Goal: Use online tool/utility

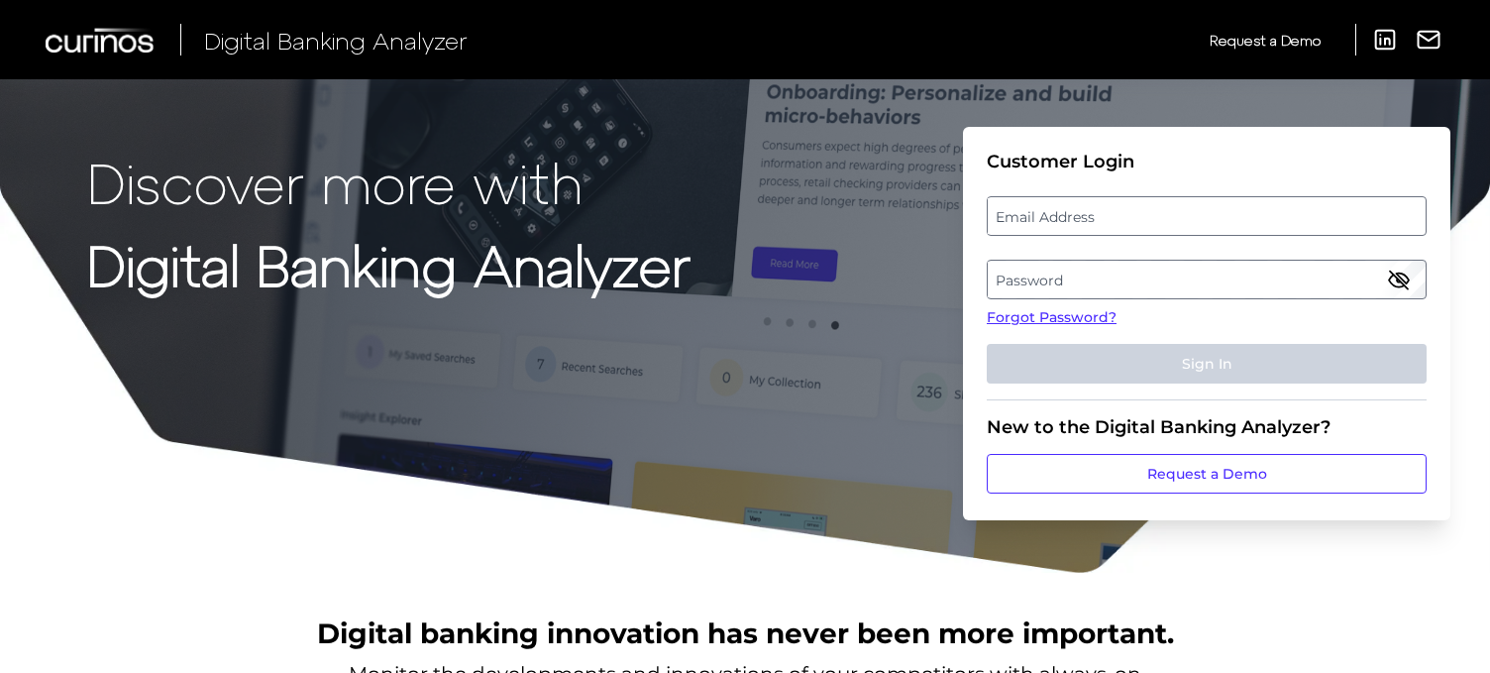
click at [1097, 220] on label "Email Address" at bounding box center [1206, 216] width 437 height 36
click at [1097, 220] on input "email" at bounding box center [1207, 216] width 440 height 40
click at [1079, 223] on input "Email Address" at bounding box center [1207, 216] width 440 height 40
type input "breahna.ramos@regions.com"
click at [1066, 280] on label "Password" at bounding box center [1206, 279] width 437 height 36
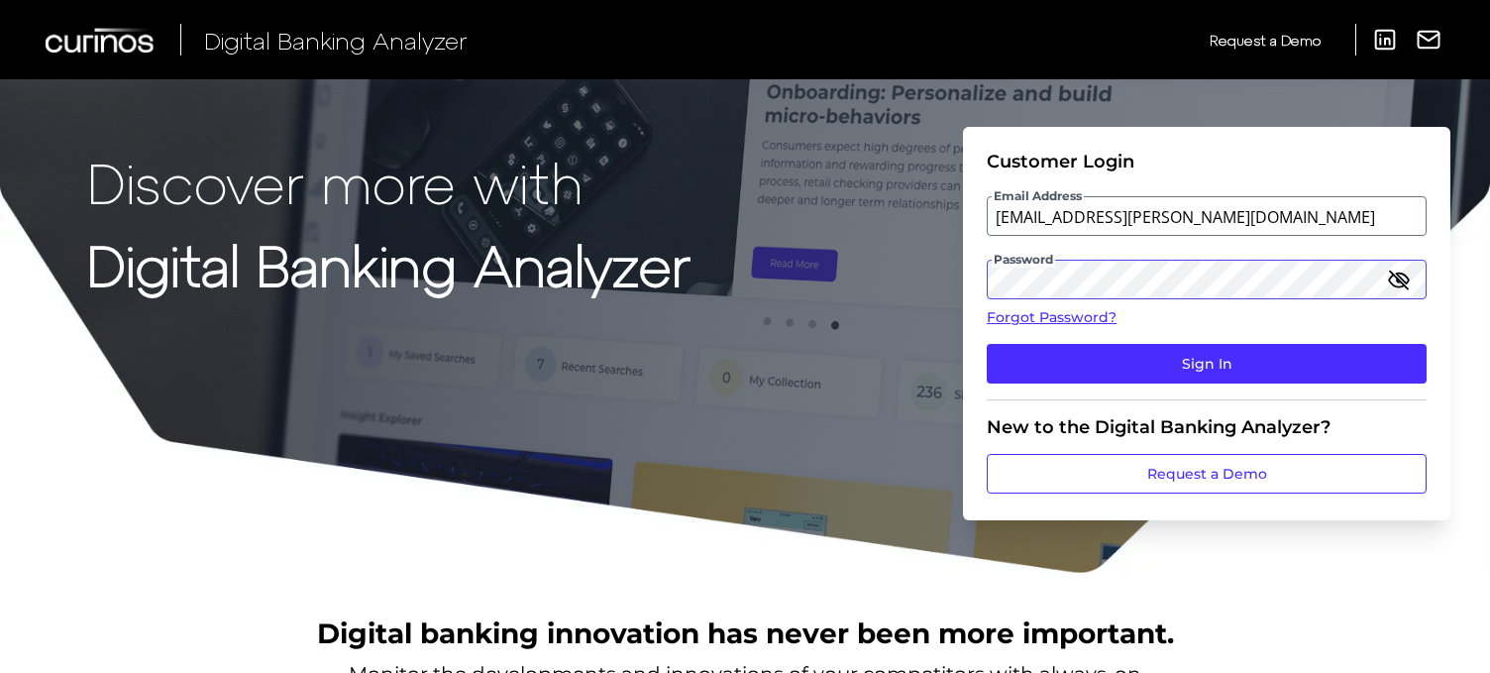
click at [987, 344] on button "Sign In" at bounding box center [1207, 364] width 440 height 40
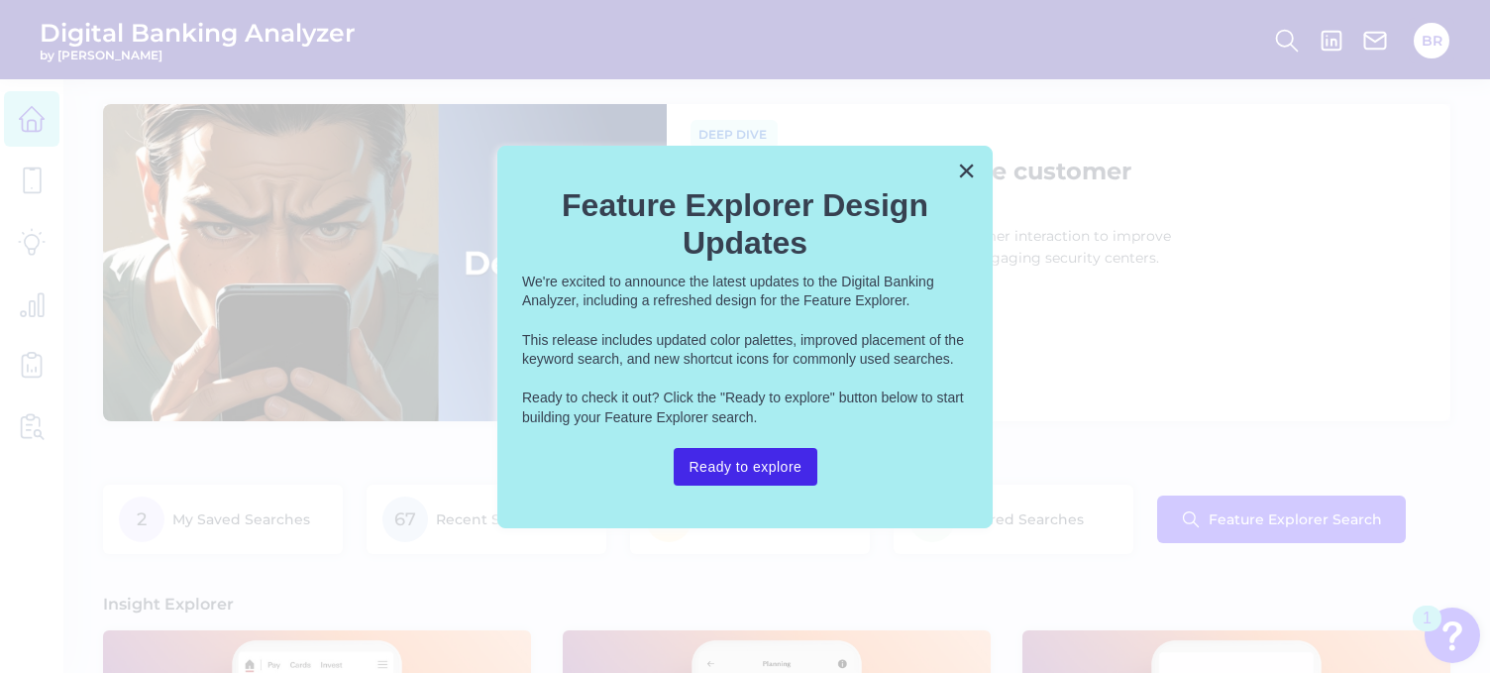
click at [807, 457] on button "Ready to explore" at bounding box center [746, 467] width 145 height 38
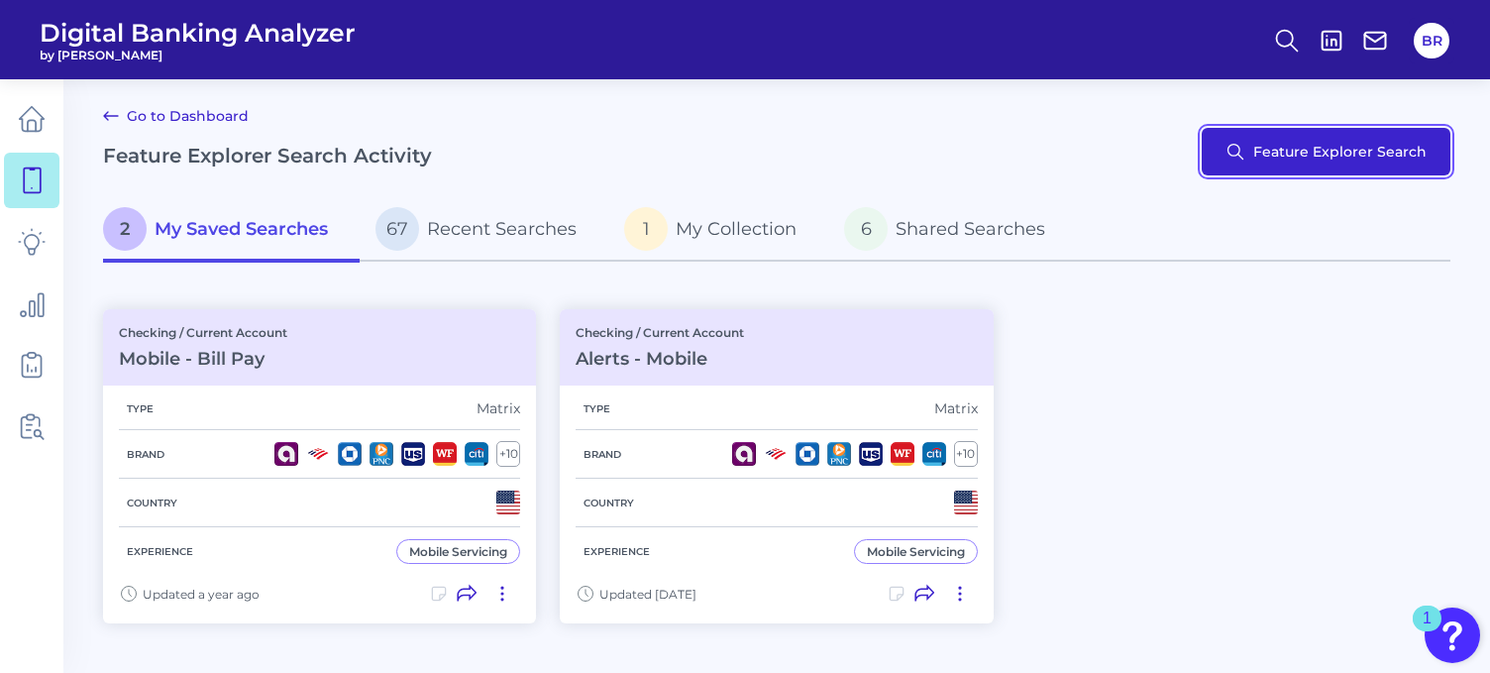
click at [1254, 151] on button "Feature Explorer Search" at bounding box center [1325, 152] width 249 height 48
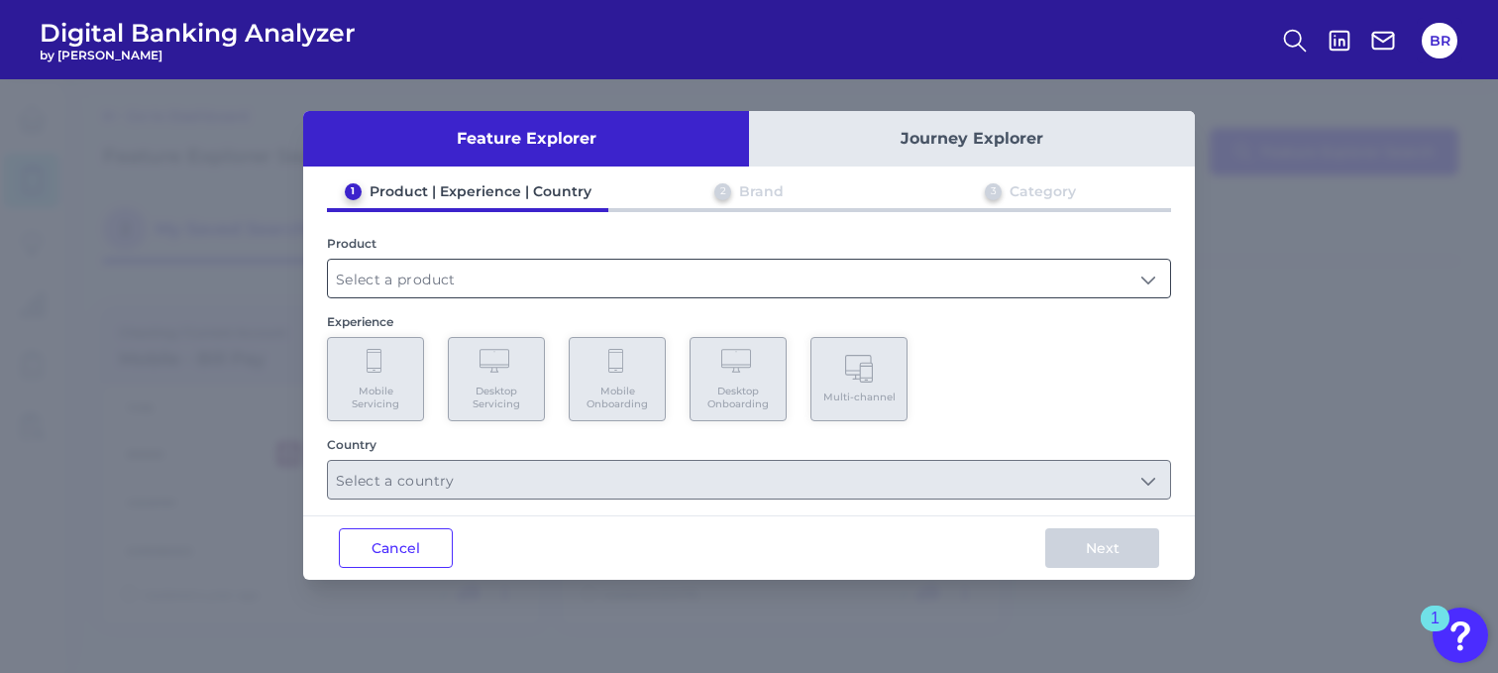
click at [526, 274] on input "text" at bounding box center [749, 279] width 842 height 38
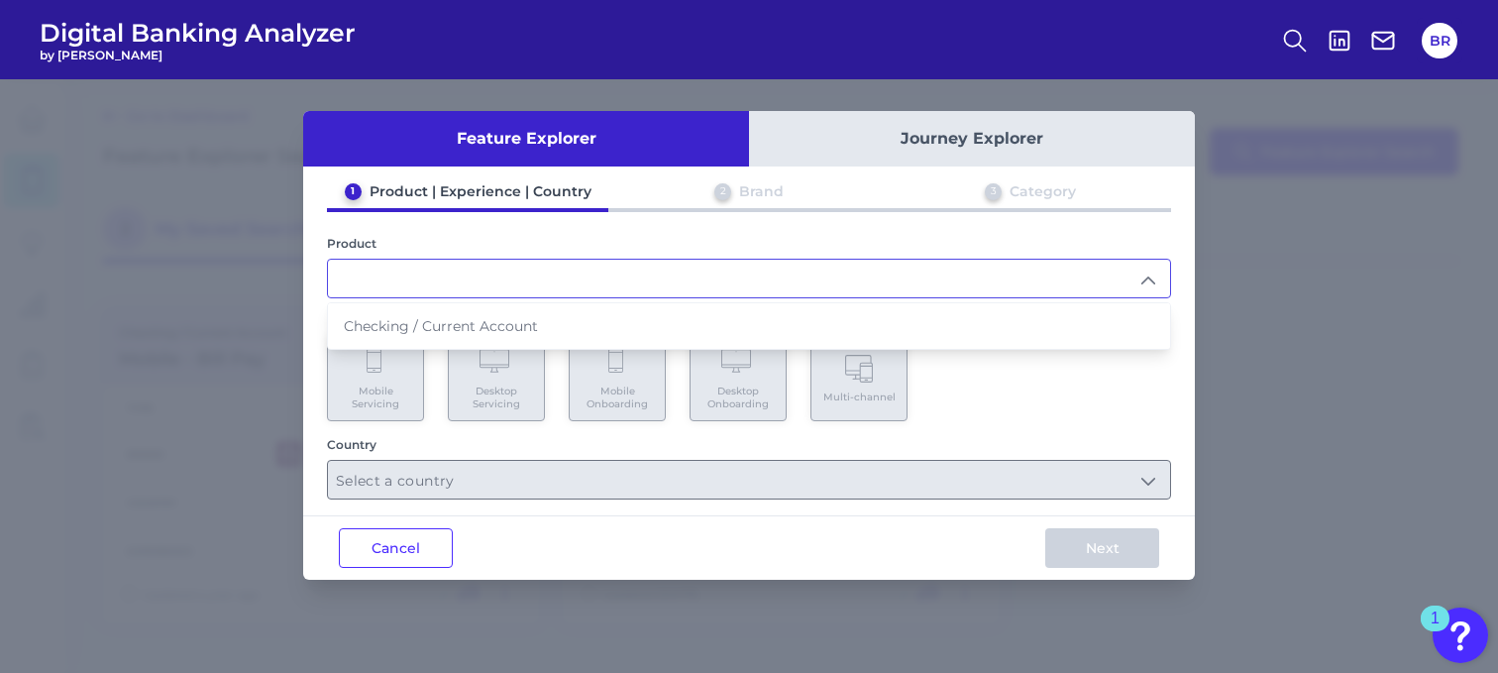
drag, startPoint x: 481, startPoint y: 325, endPoint x: 469, endPoint y: 332, distance: 13.8
click at [481, 325] on span "Checking / Current Account" at bounding box center [441, 326] width 194 height 18
type input "Checking / Current Account"
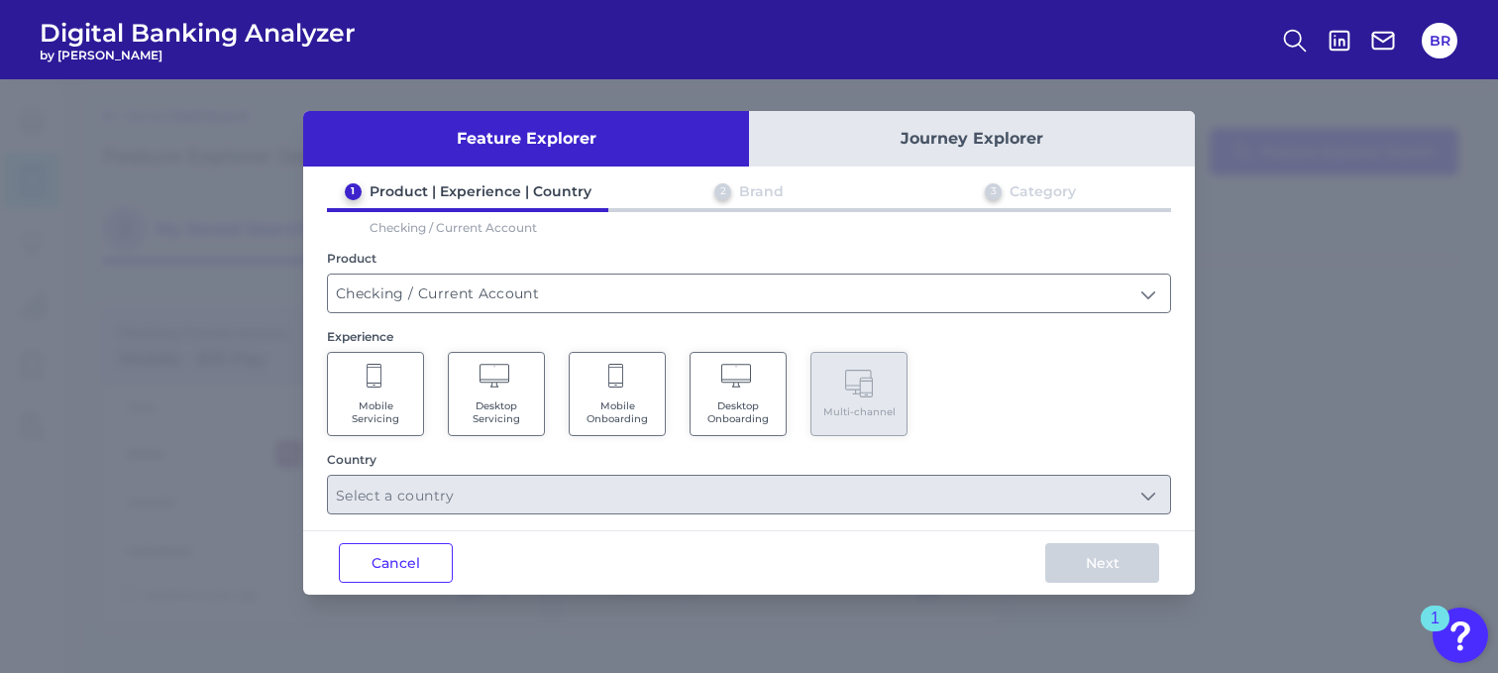
click at [381, 385] on icon at bounding box center [375, 378] width 18 height 28
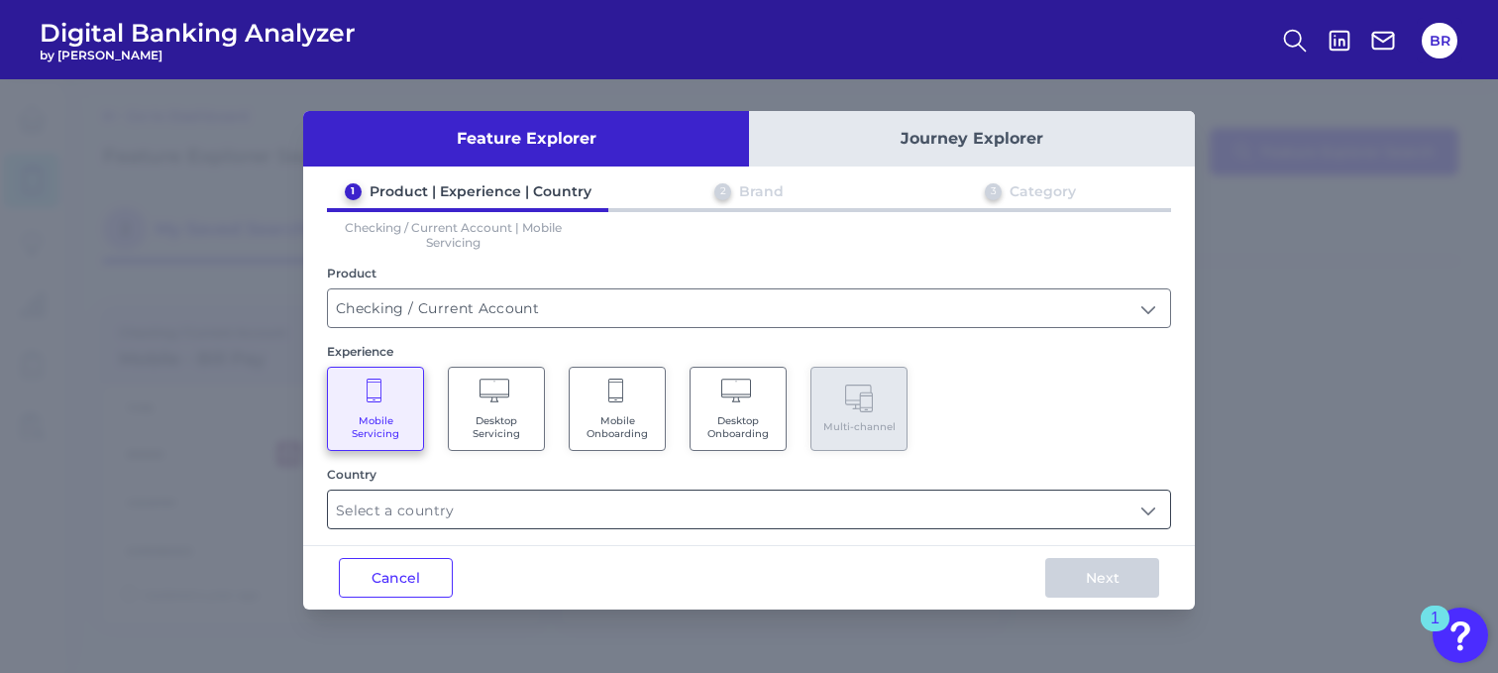
click at [702, 508] on input "text" at bounding box center [749, 509] width 842 height 38
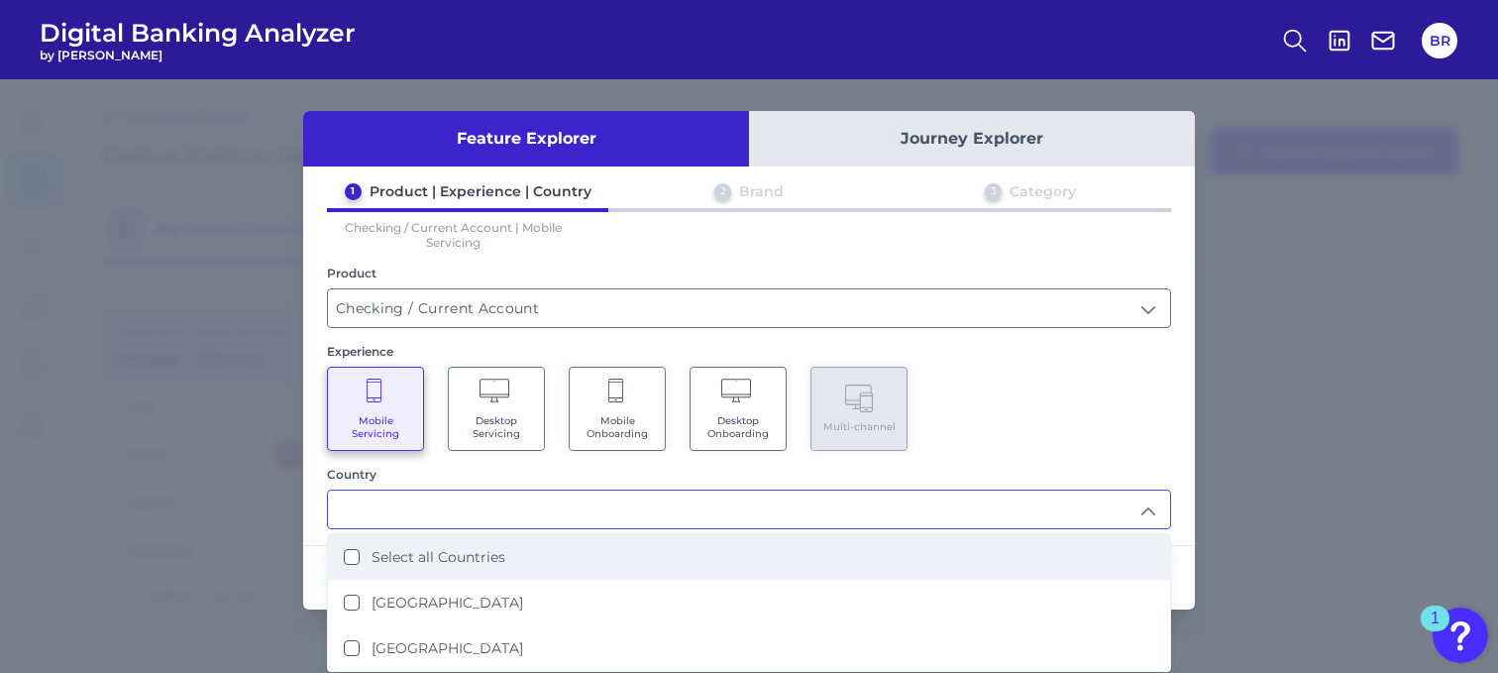
click at [497, 573] on li "Select all Countries" at bounding box center [749, 557] width 842 height 46
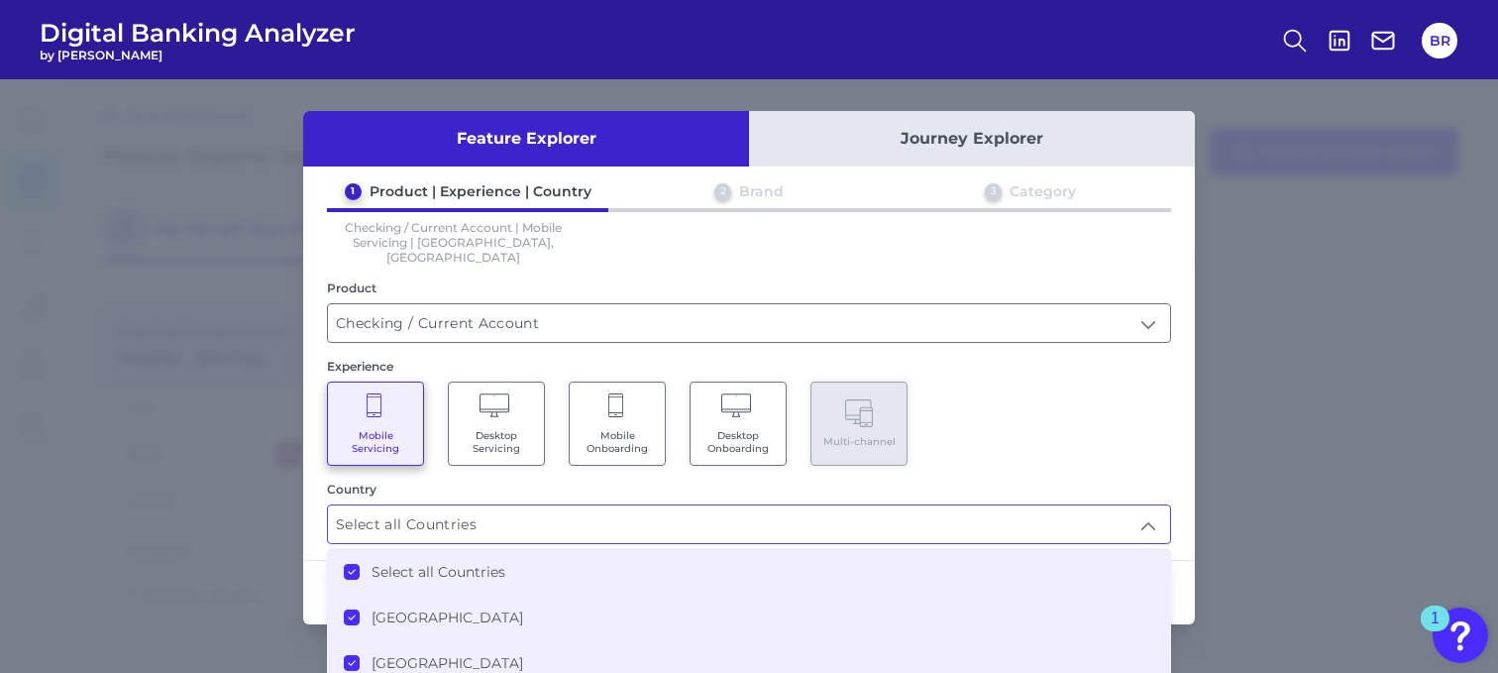
drag, startPoint x: 465, startPoint y: 636, endPoint x: 445, endPoint y: 622, distance: 24.2
click at [465, 640] on li "[GEOGRAPHIC_DATA]" at bounding box center [749, 663] width 842 height 46
type input "[GEOGRAPHIC_DATA]"
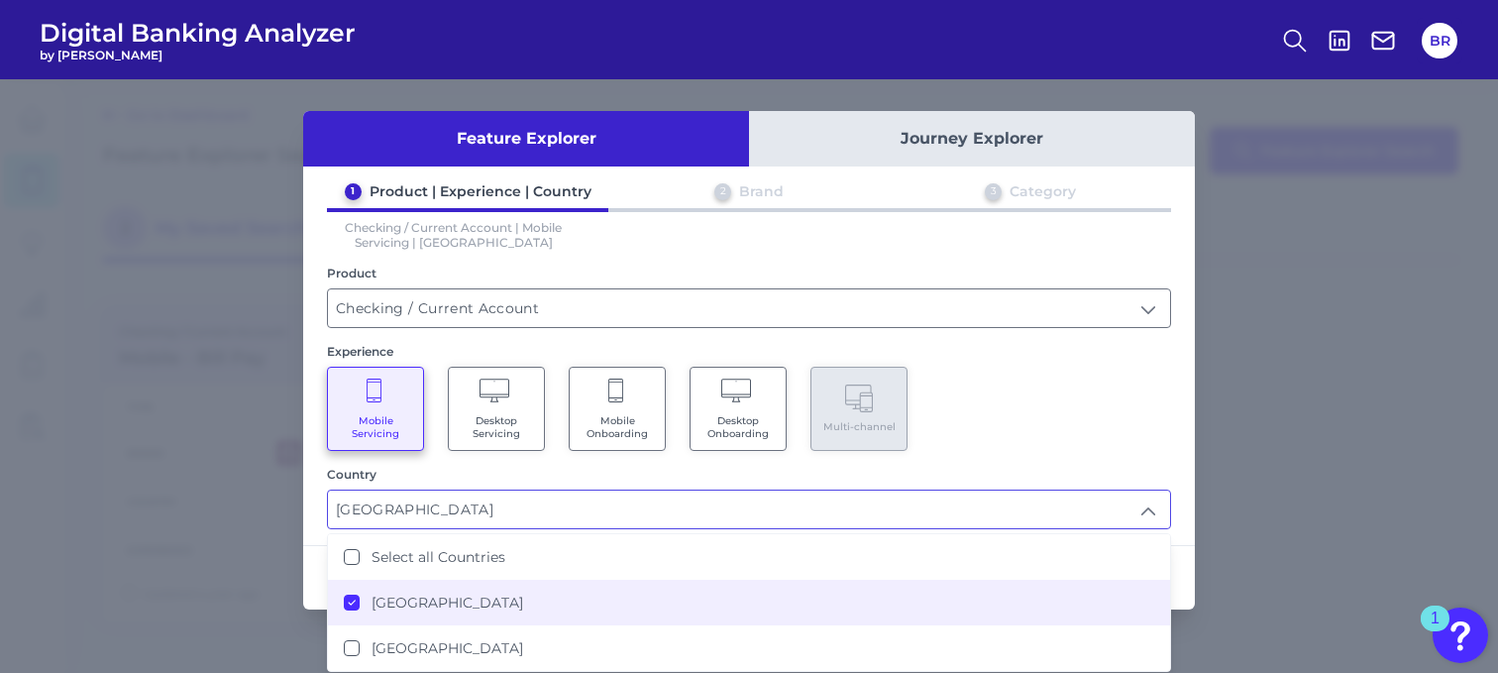
click at [984, 411] on div "Mobile Servicing Desktop Servicing Mobile Onboarding Desktop Onboarding Multi-c…" at bounding box center [749, 408] width 844 height 84
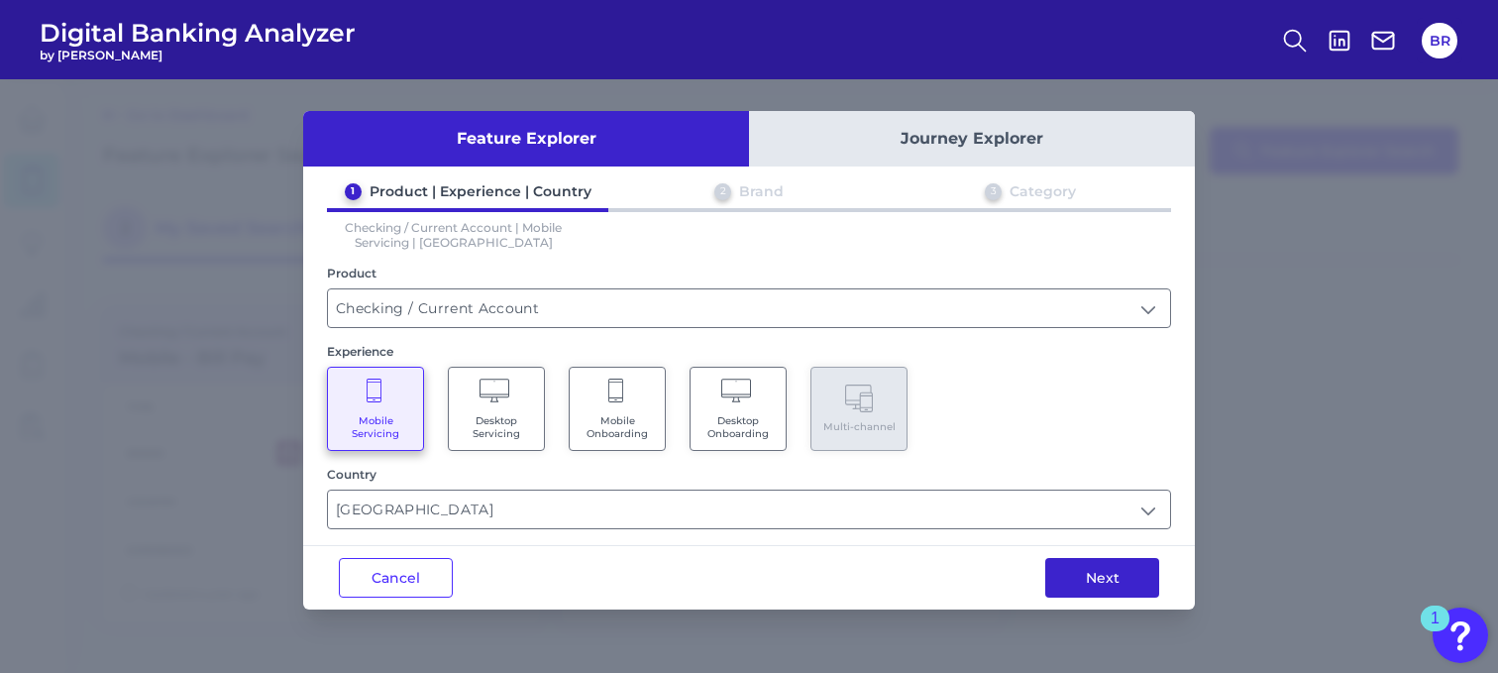
click at [1123, 581] on button "Next" at bounding box center [1102, 578] width 114 height 40
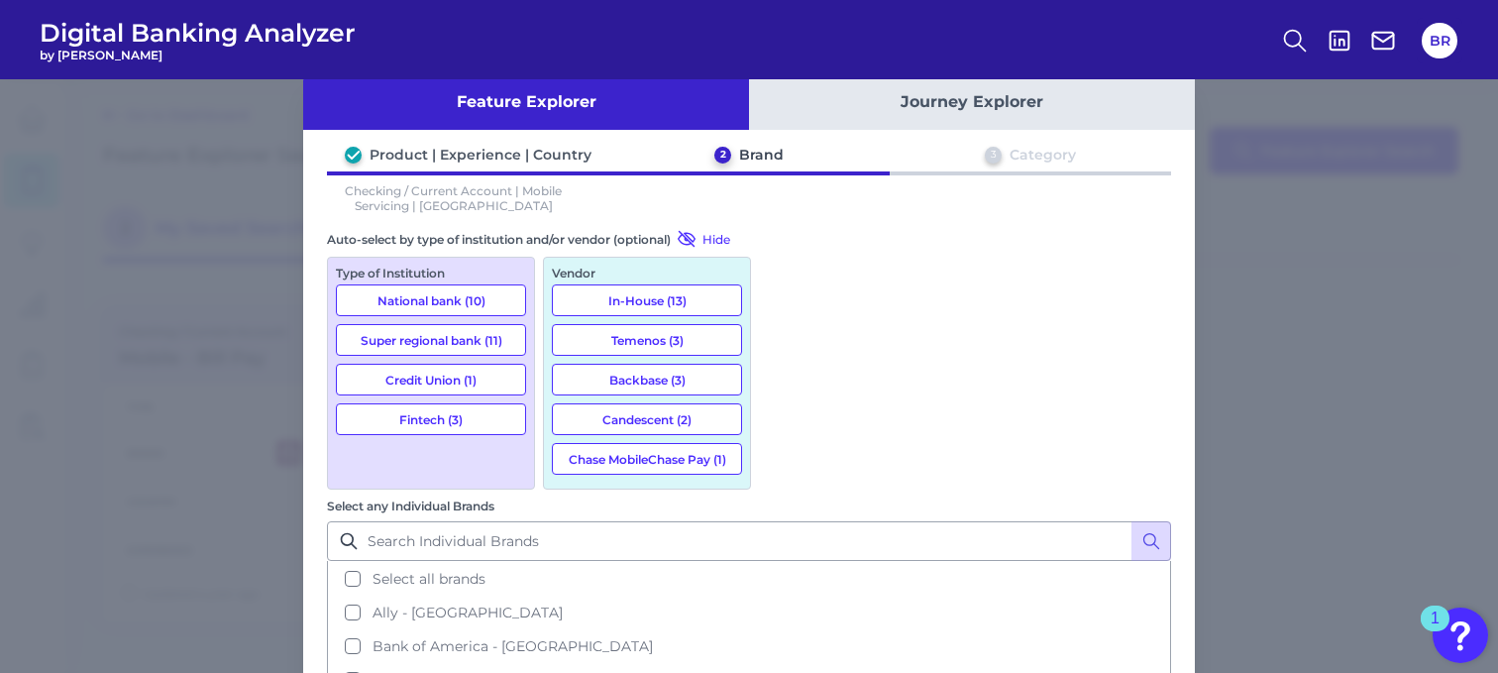
scroll to position [46, 0]
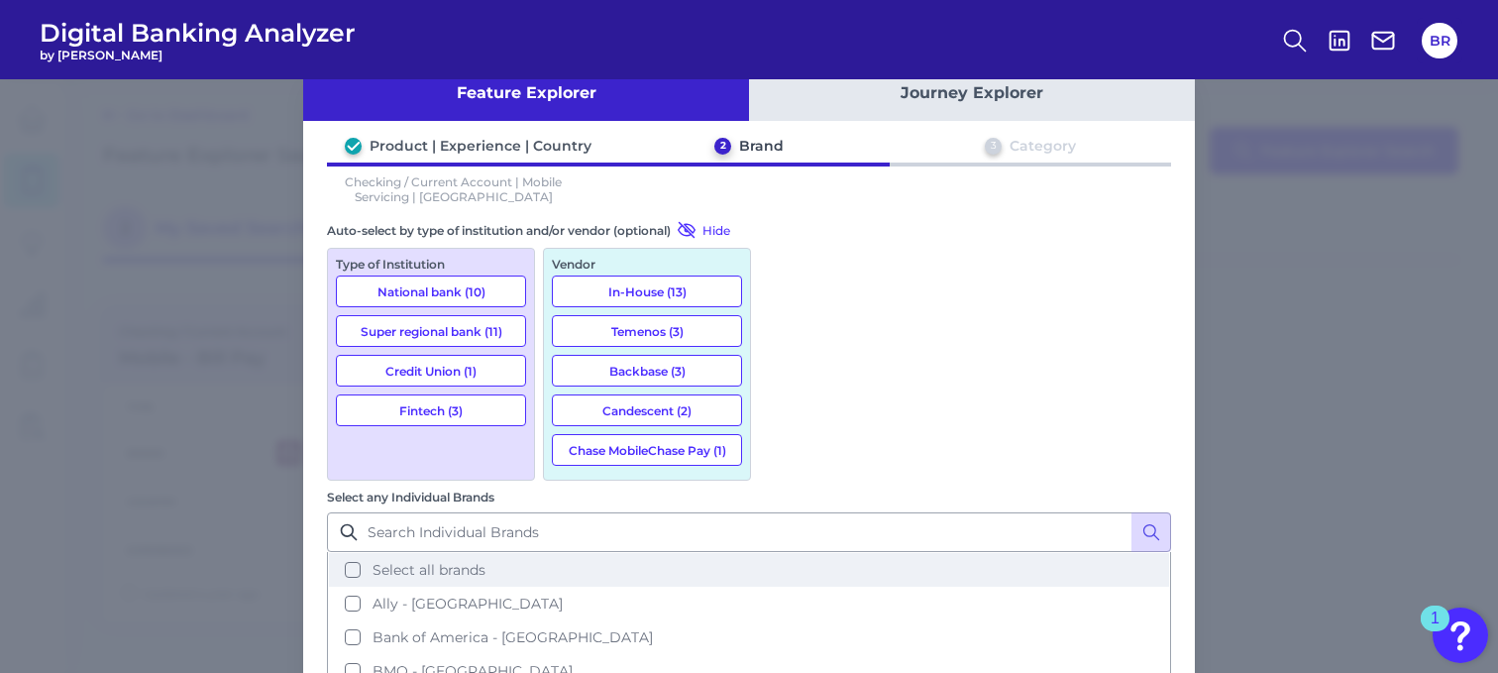
click at [485, 561] on span "Select all brands" at bounding box center [428, 570] width 113 height 18
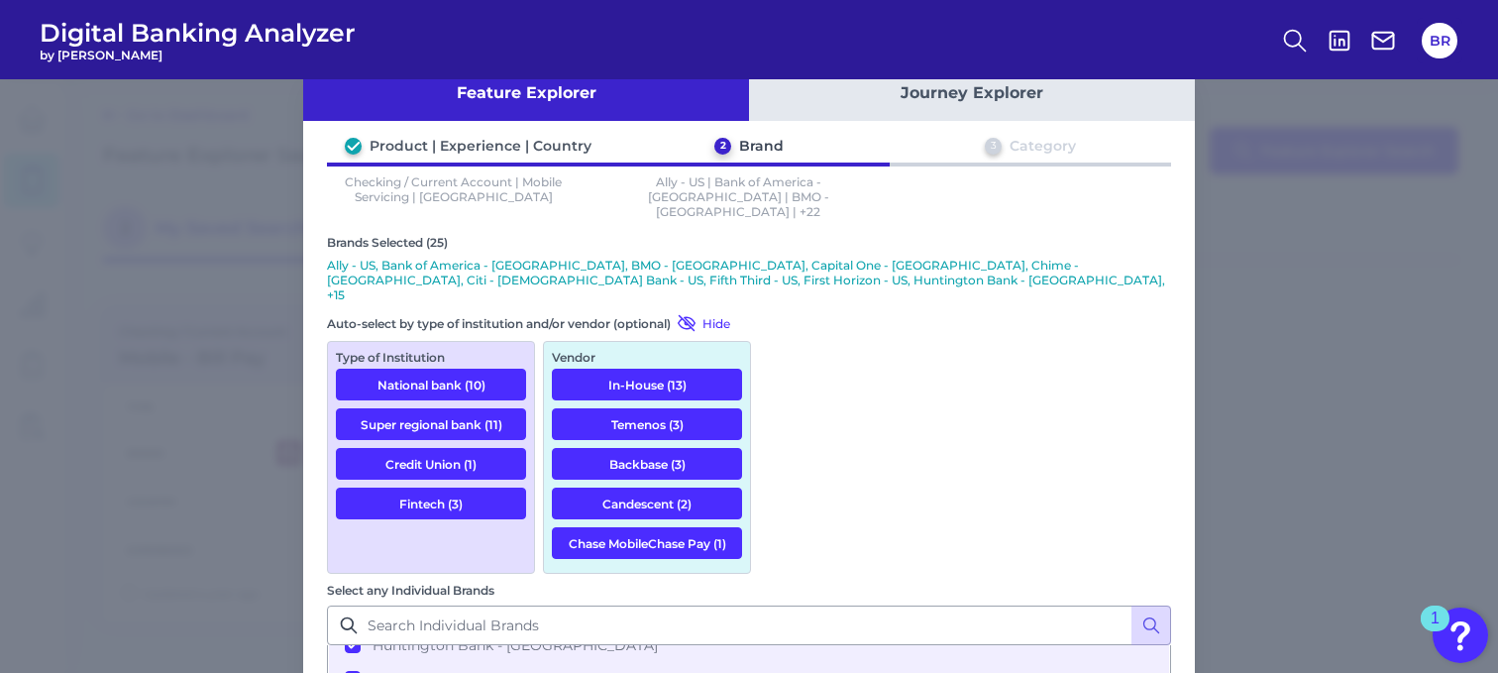
scroll to position [110, 0]
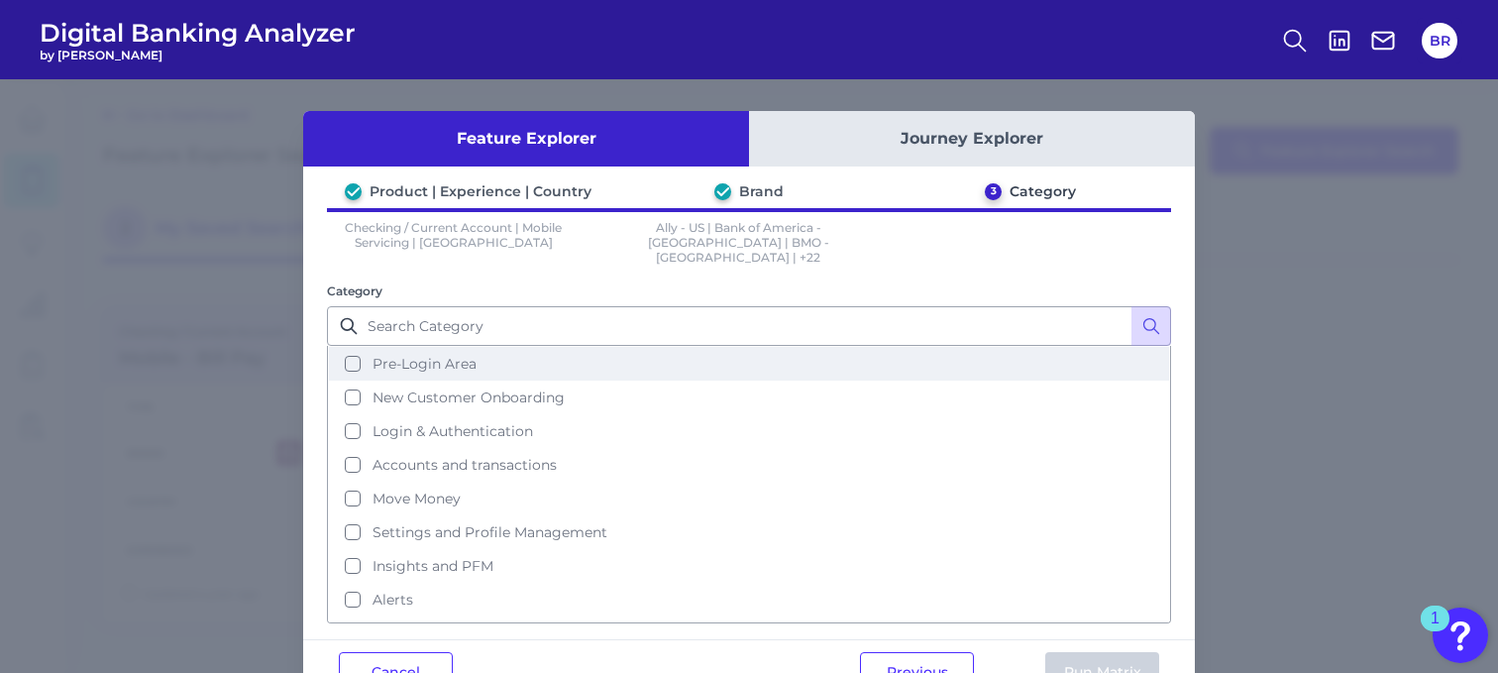
scroll to position [0, 0]
click at [349, 351] on button "Select all categories" at bounding box center [749, 364] width 840 height 34
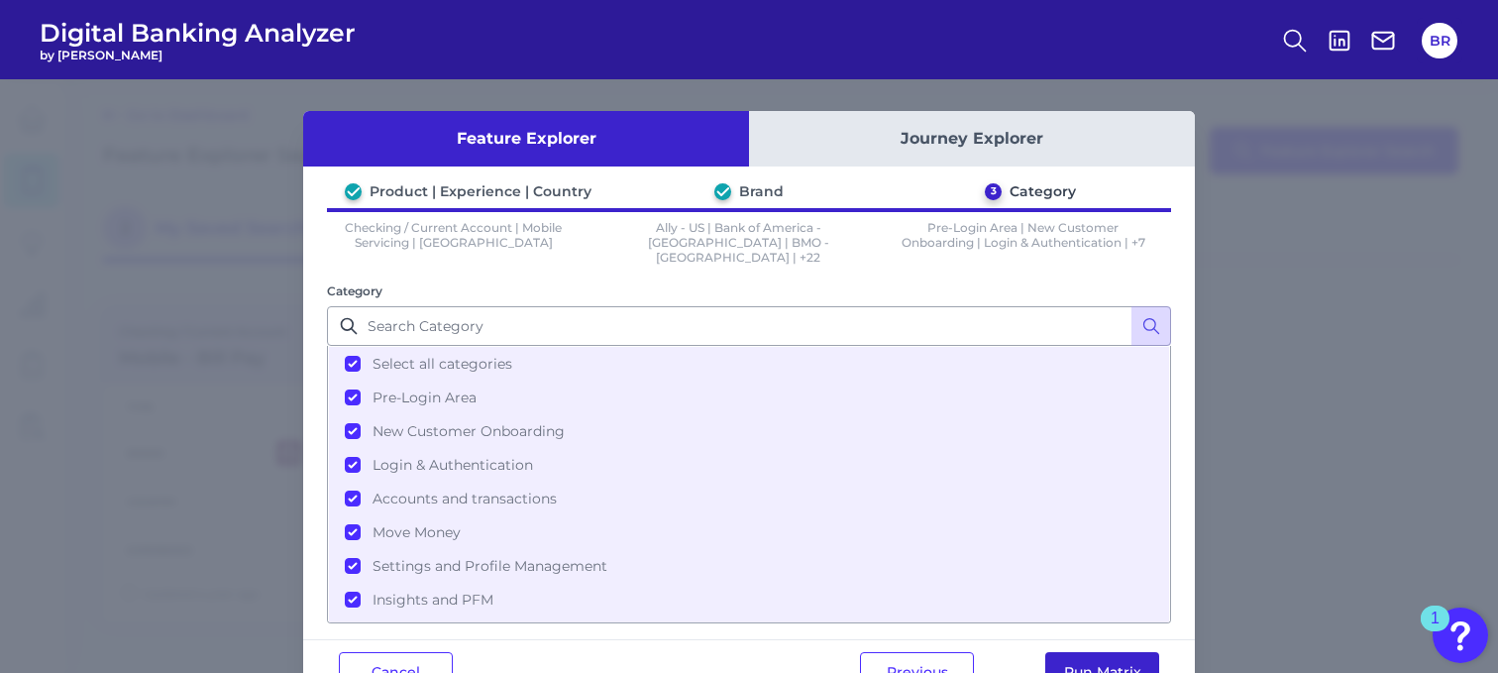
click at [1132, 657] on button "Run Matrix" at bounding box center [1102, 672] width 114 height 40
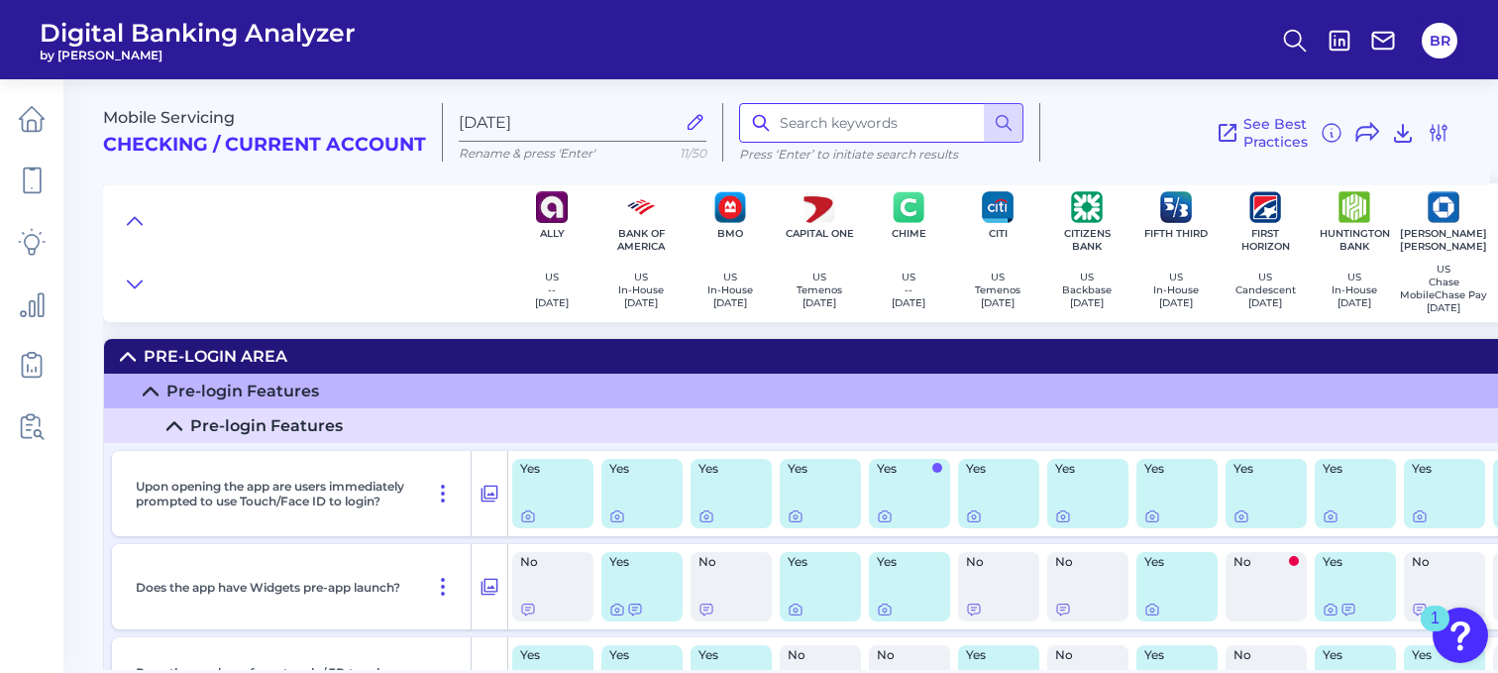
click at [801, 136] on input at bounding box center [881, 123] width 284 height 40
click at [857, 124] on input at bounding box center [881, 123] width 284 height 40
type input "deposit"
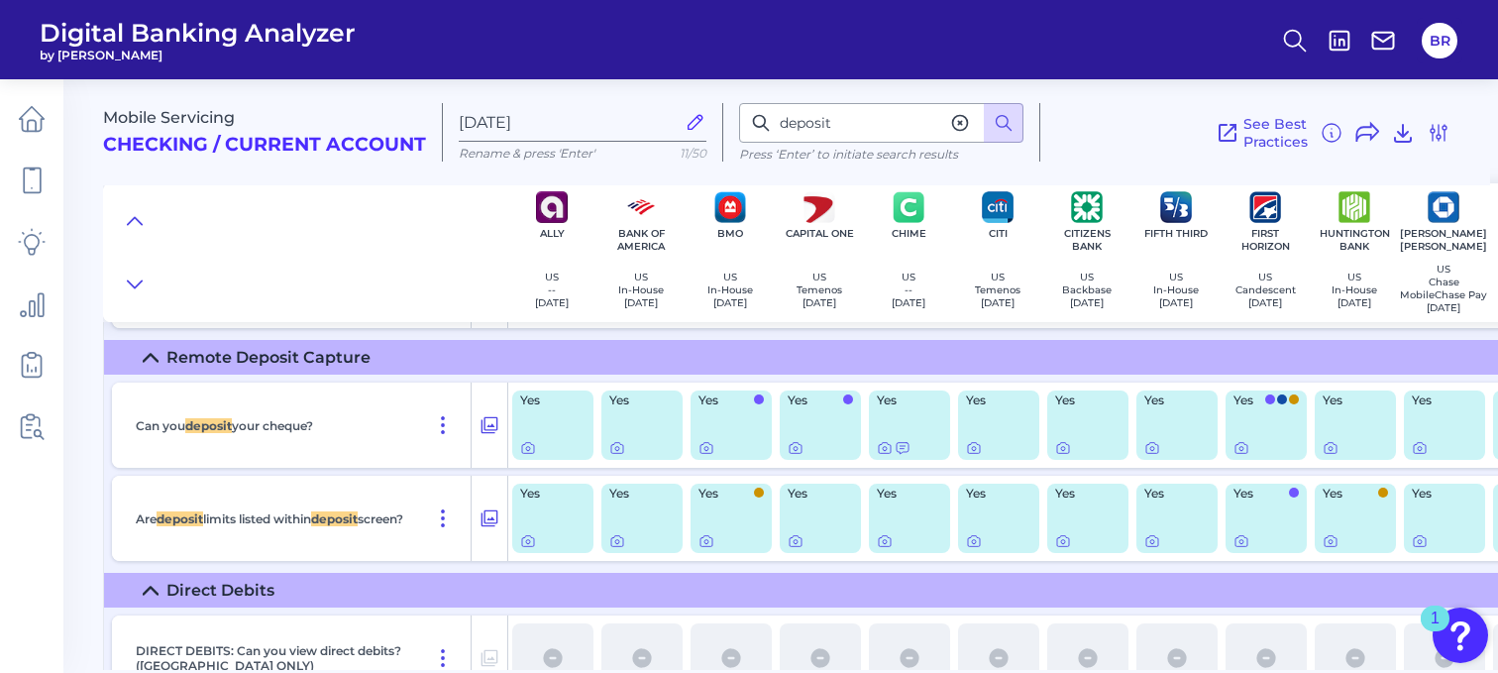
scroll to position [15509, 0]
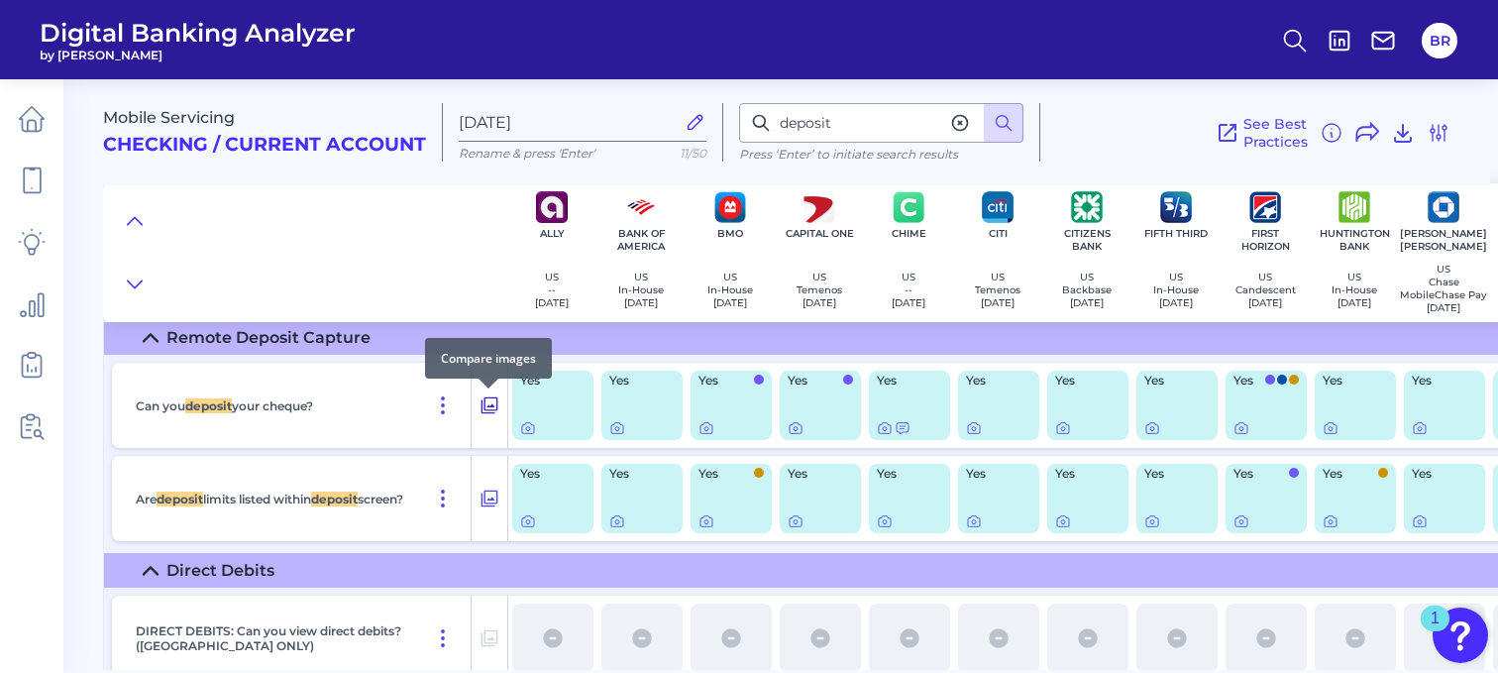
click at [487, 409] on icon at bounding box center [489, 405] width 17 height 17
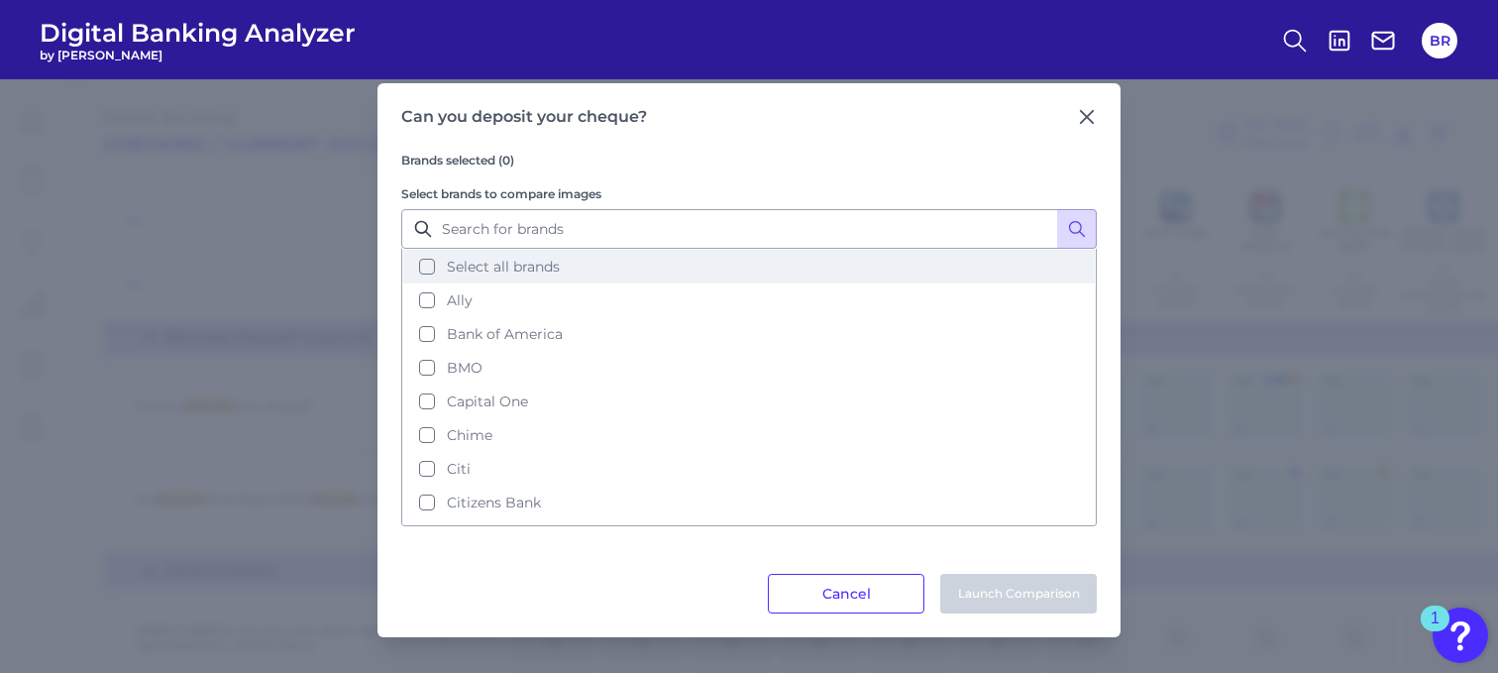
click at [419, 266] on button "Select all brands" at bounding box center [748, 267] width 691 height 34
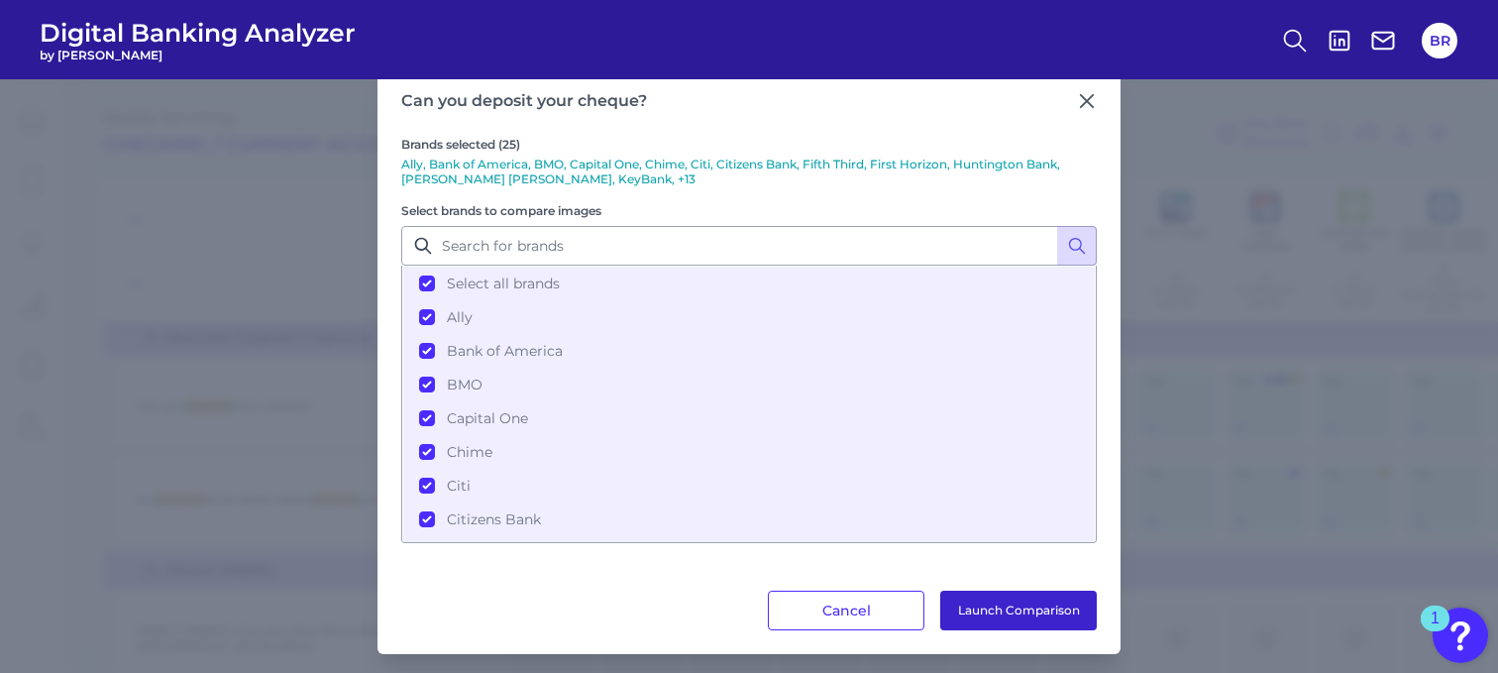
click at [1042, 613] on button "Launch Comparison" at bounding box center [1018, 610] width 156 height 40
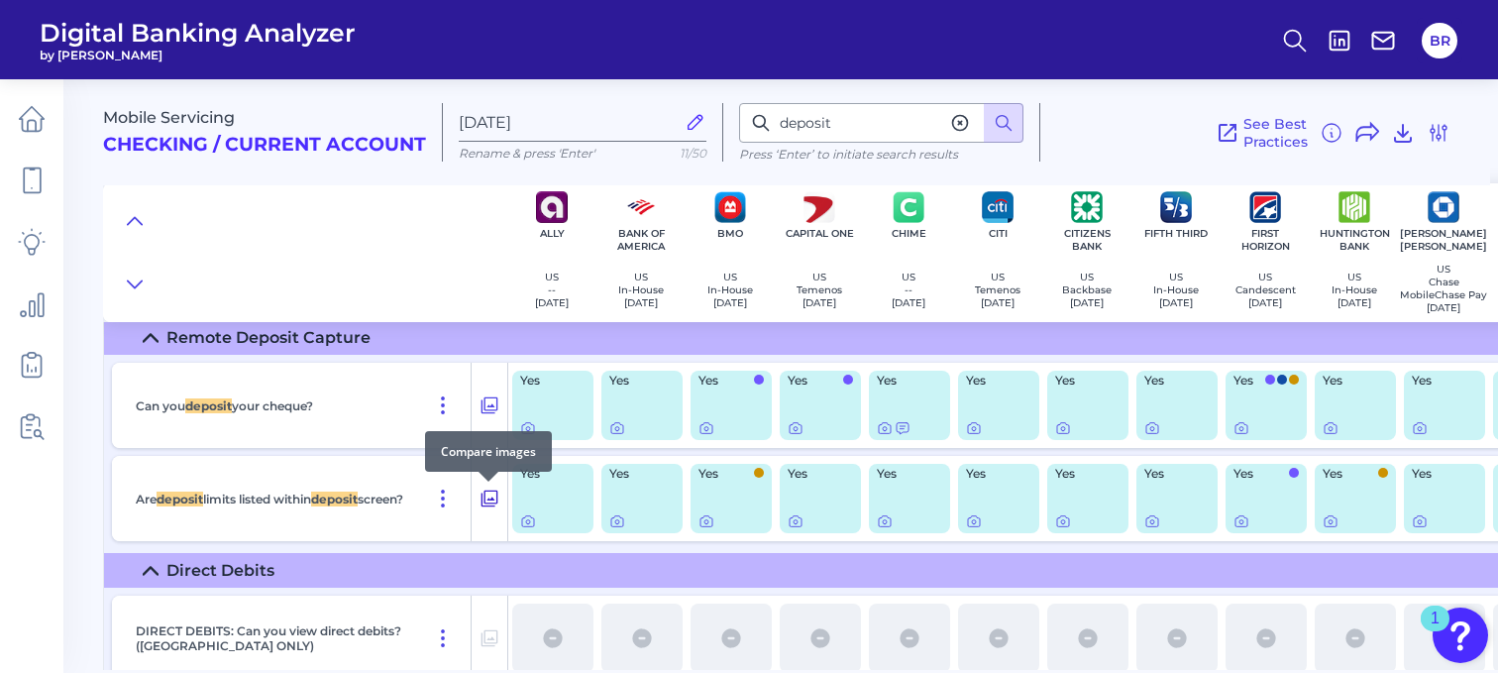
click at [490, 496] on icon at bounding box center [489, 498] width 20 height 24
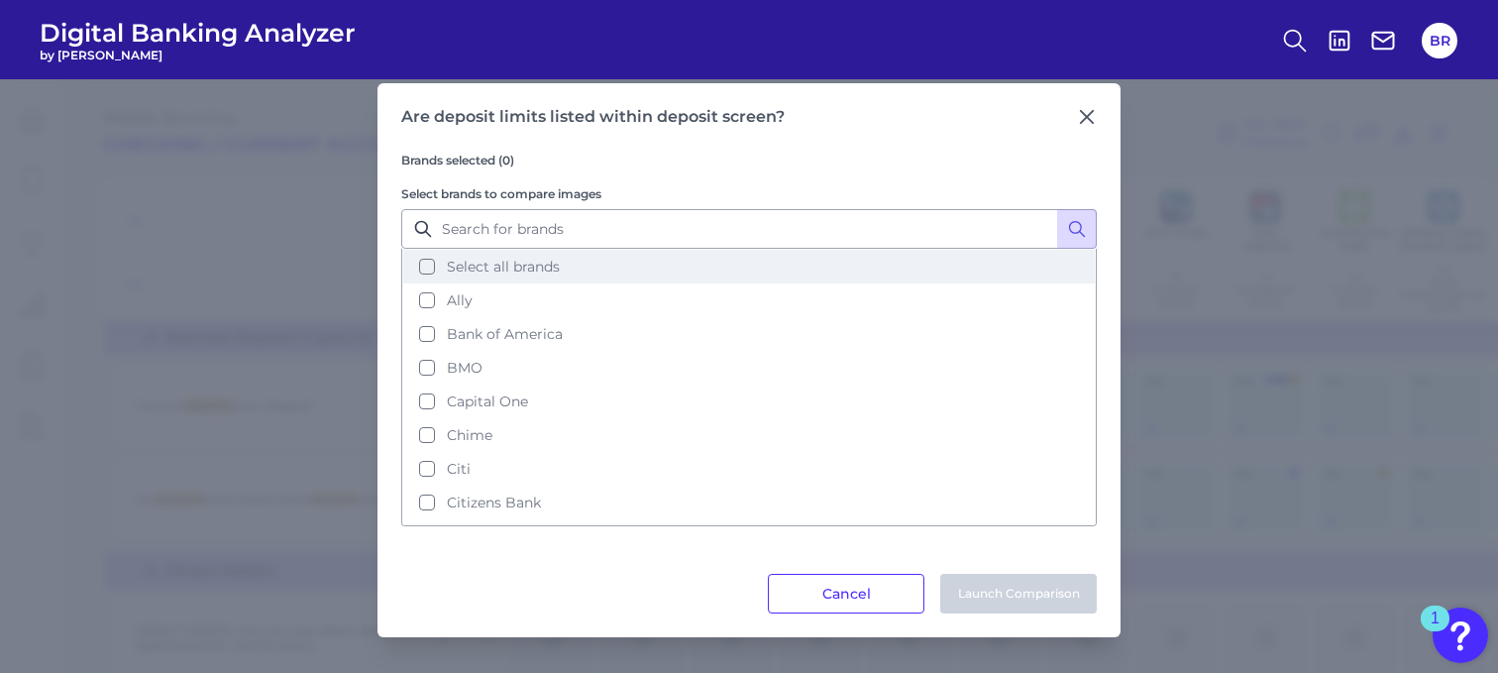
click at [425, 266] on button "Select all brands" at bounding box center [748, 267] width 691 height 34
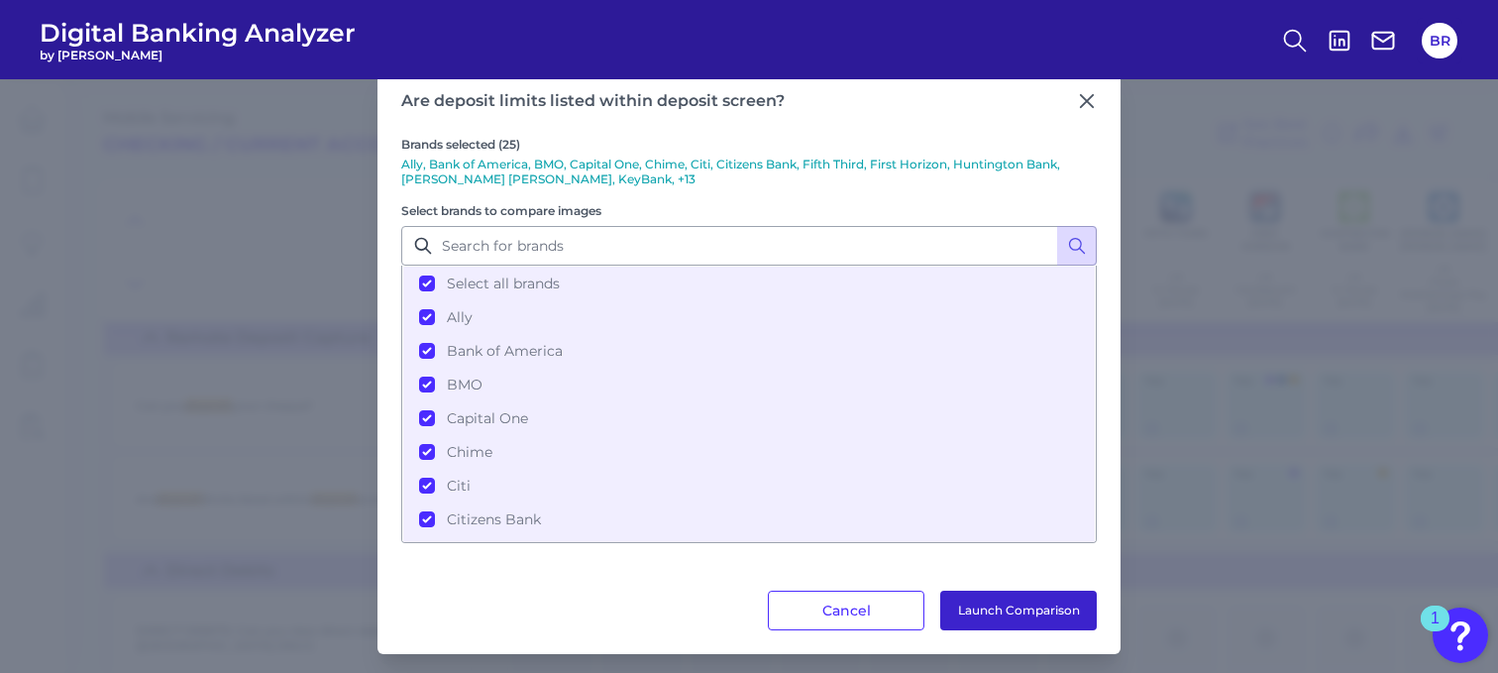
click at [970, 602] on button "Launch Comparison" at bounding box center [1018, 610] width 156 height 40
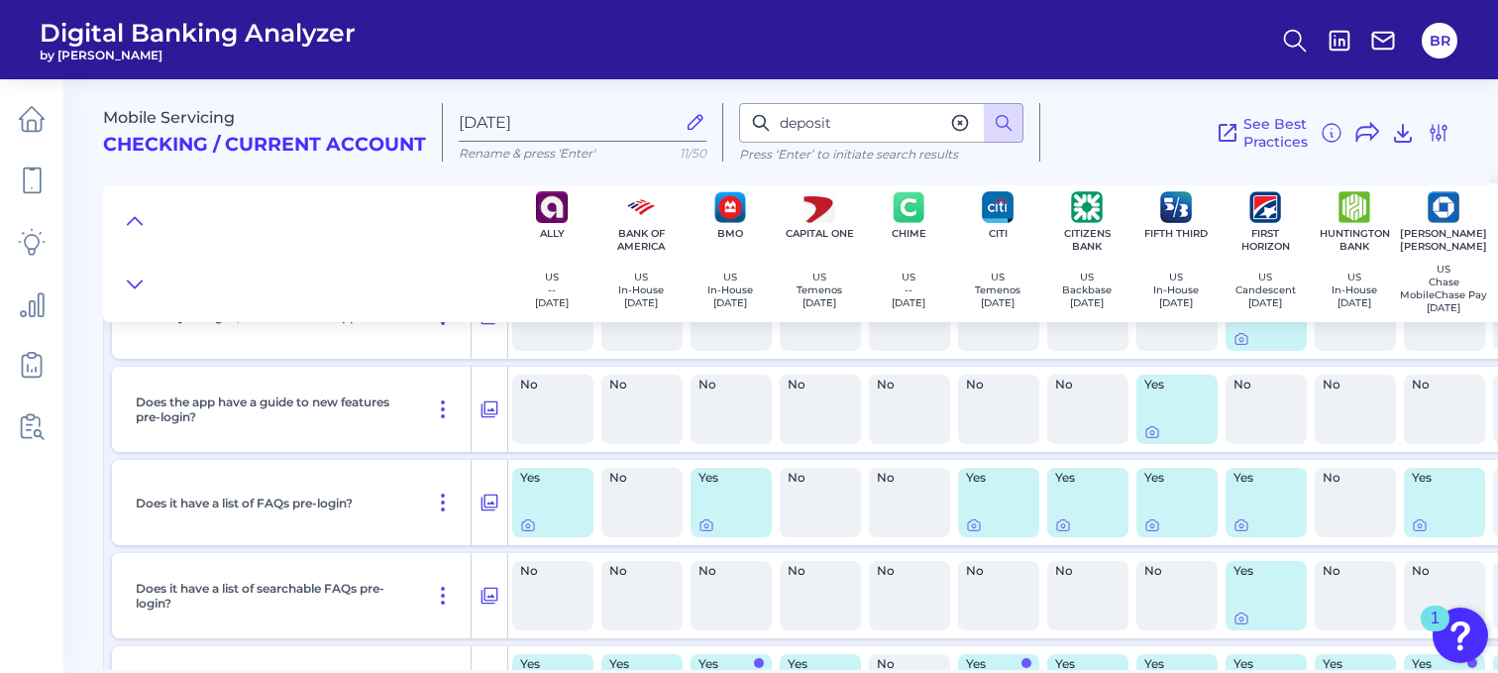
scroll to position [0, 0]
